Goal: Information Seeking & Learning: Check status

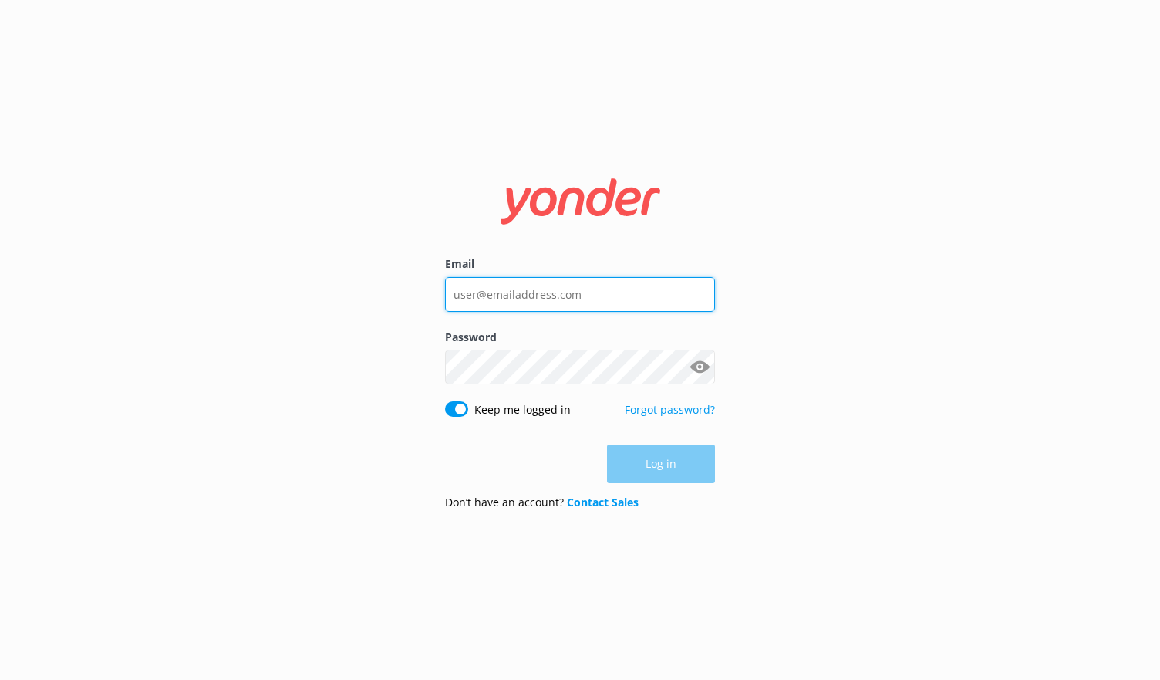
type input "[PERSON_NAME][EMAIL_ADDRESS][DOMAIN_NAME]"
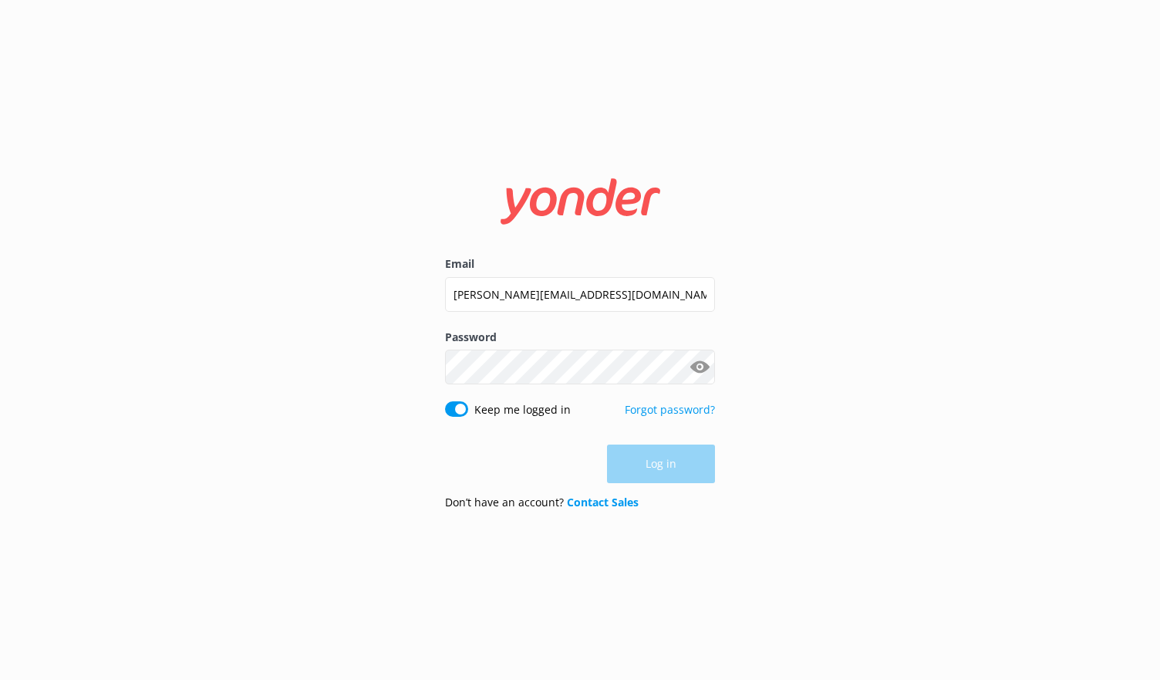
click at [651, 457] on div "Log in" at bounding box center [580, 463] width 270 height 39
click at [651, 457] on button "Log in" at bounding box center [661, 464] width 108 height 39
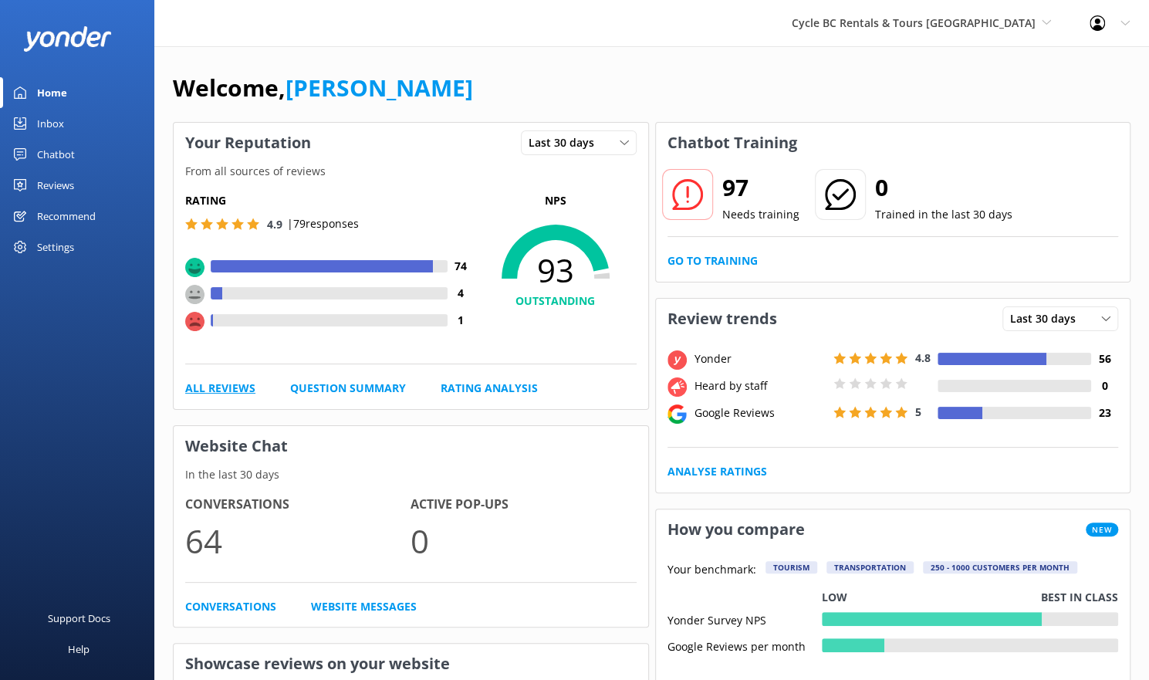
click at [245, 380] on link "All Reviews" at bounding box center [220, 388] width 70 height 17
